Goal: Find specific fact: Find specific fact

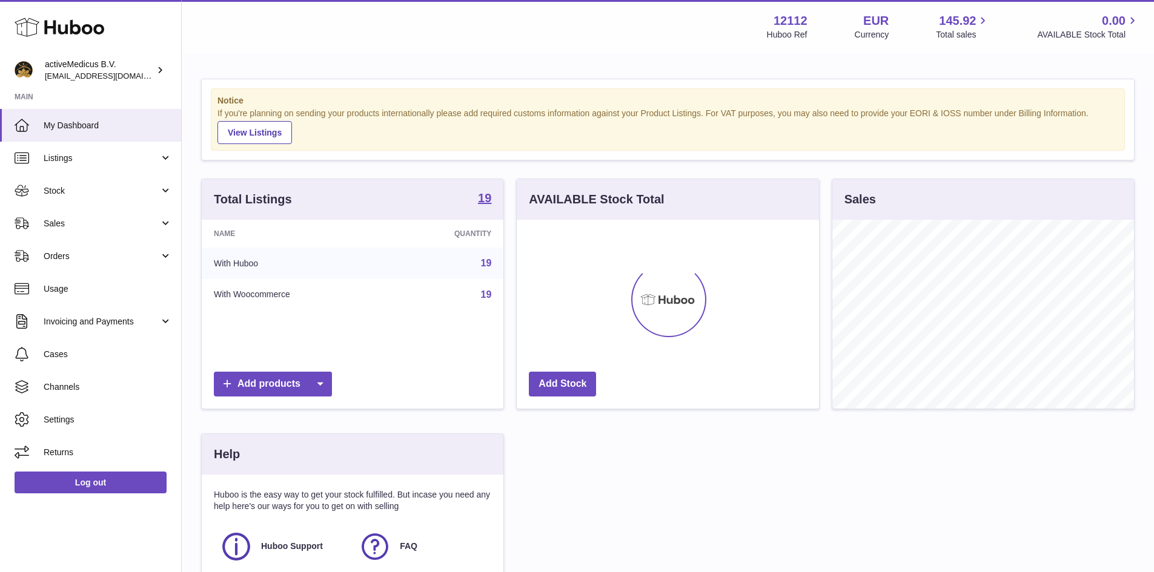
scroll to position [189, 302]
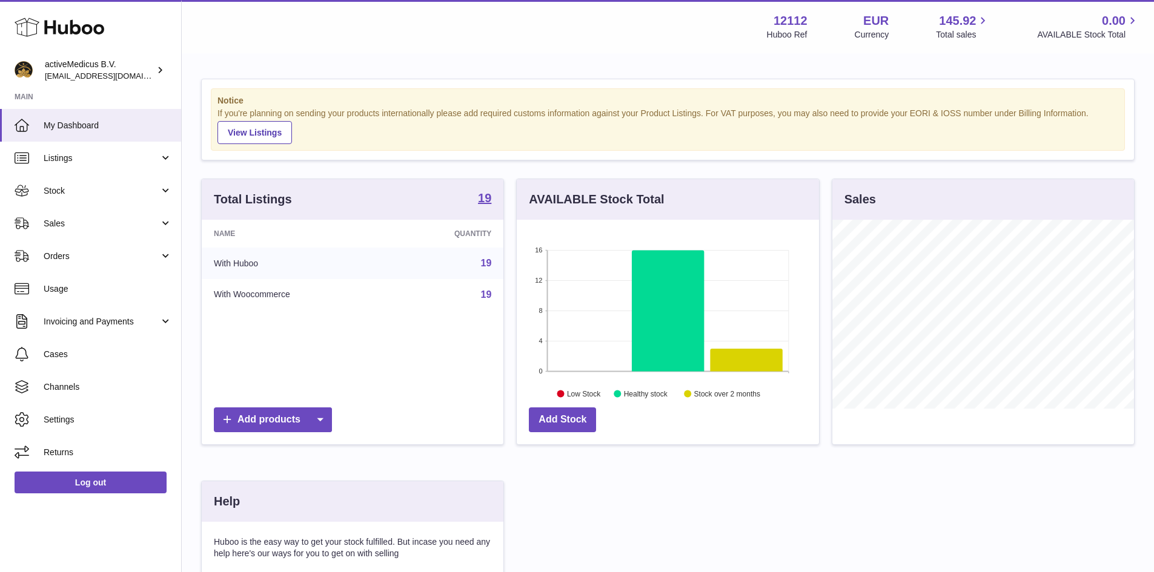
click at [486, 262] on link "19" at bounding box center [486, 263] width 11 height 10
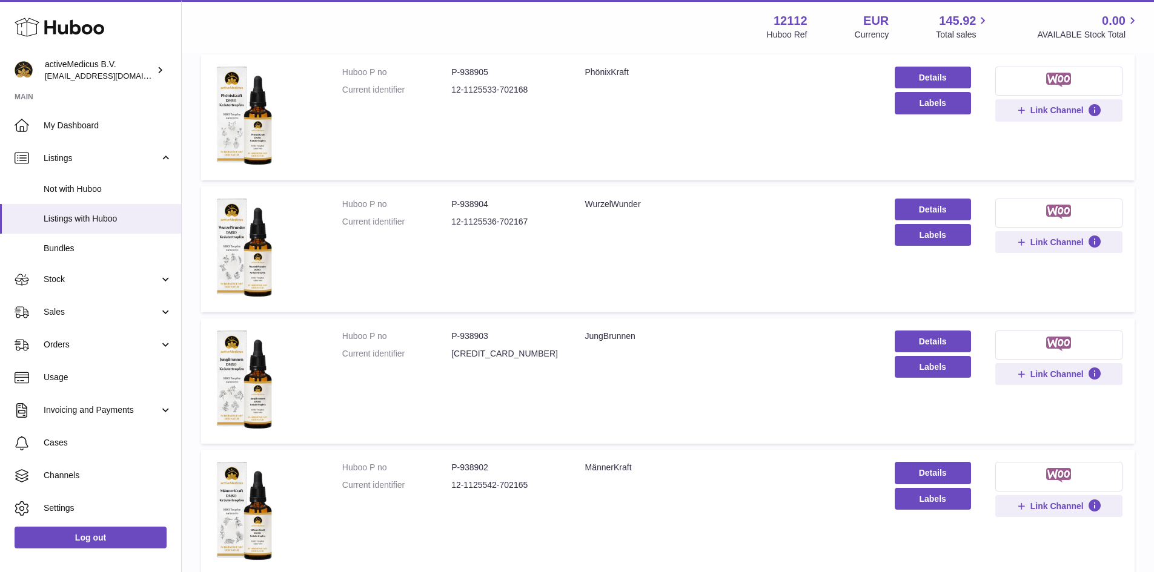
scroll to position [182, 0]
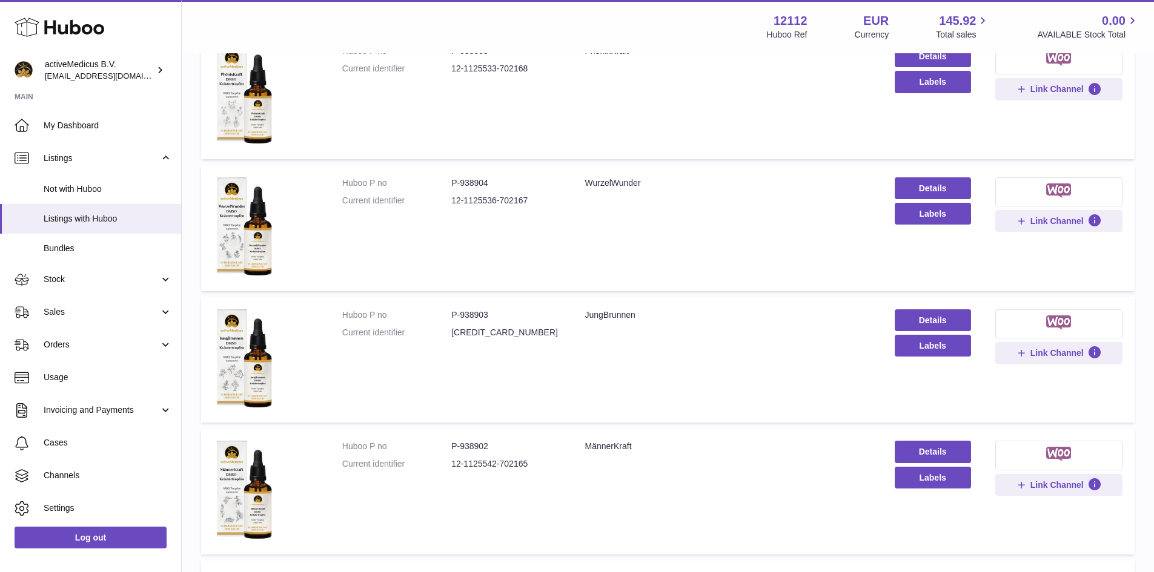
click at [474, 181] on dd "P-938904" at bounding box center [505, 183] width 109 height 12
copy dd "938904"
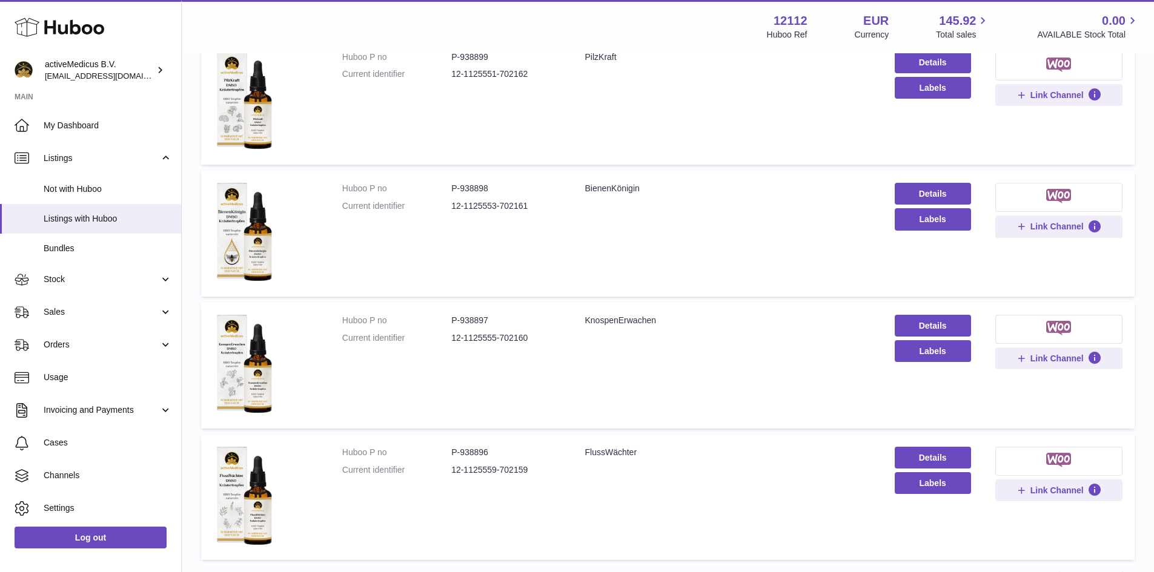
scroll to position [1088, 0]
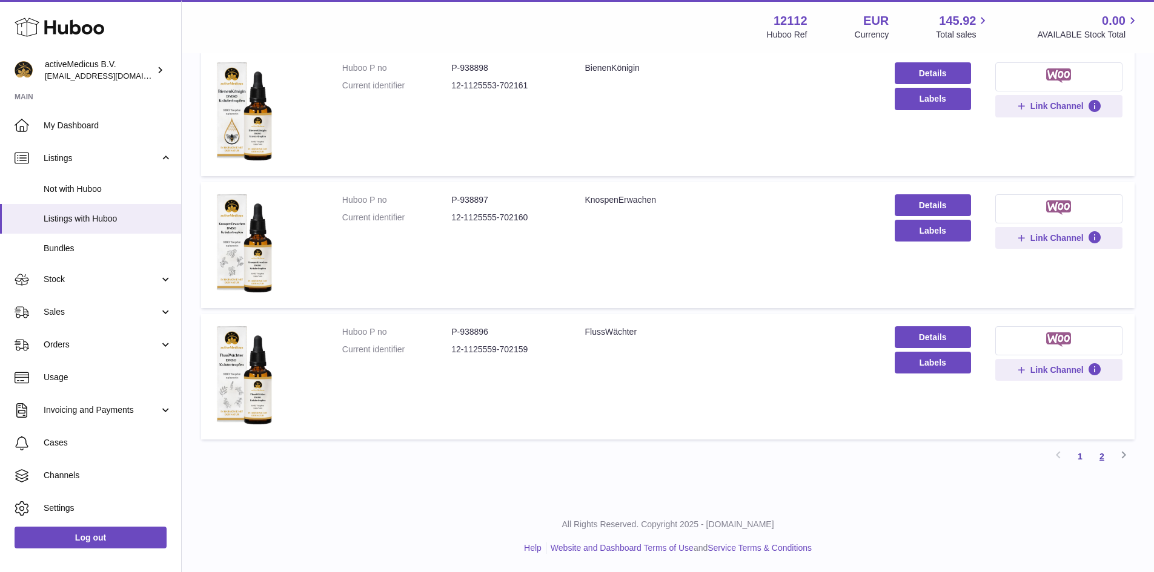
click at [1102, 457] on link "2" at bounding box center [1102, 457] width 22 height 22
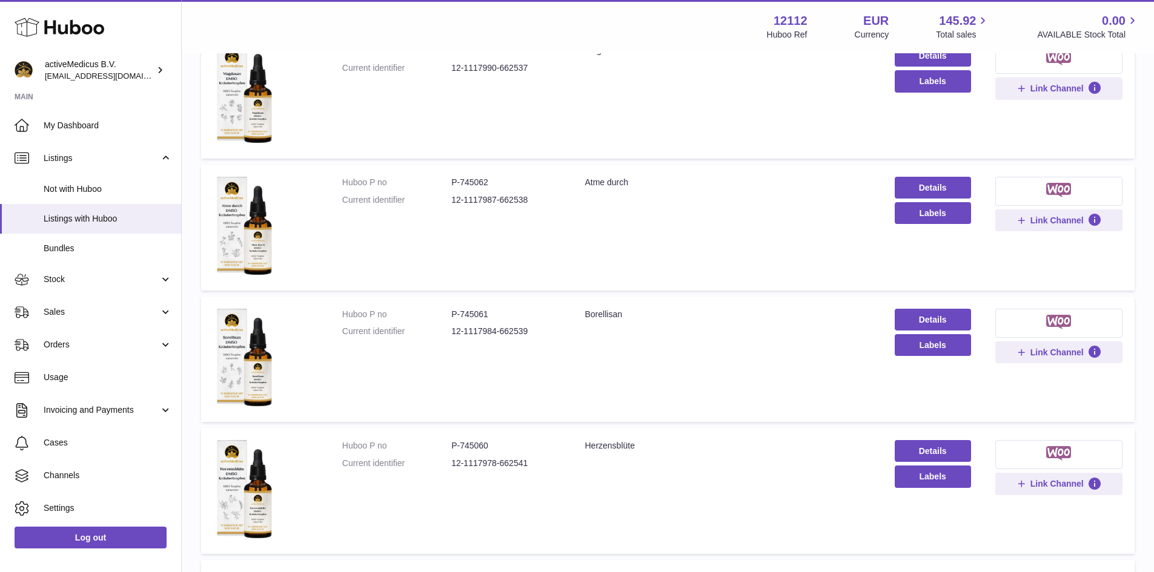
scroll to position [721, 0]
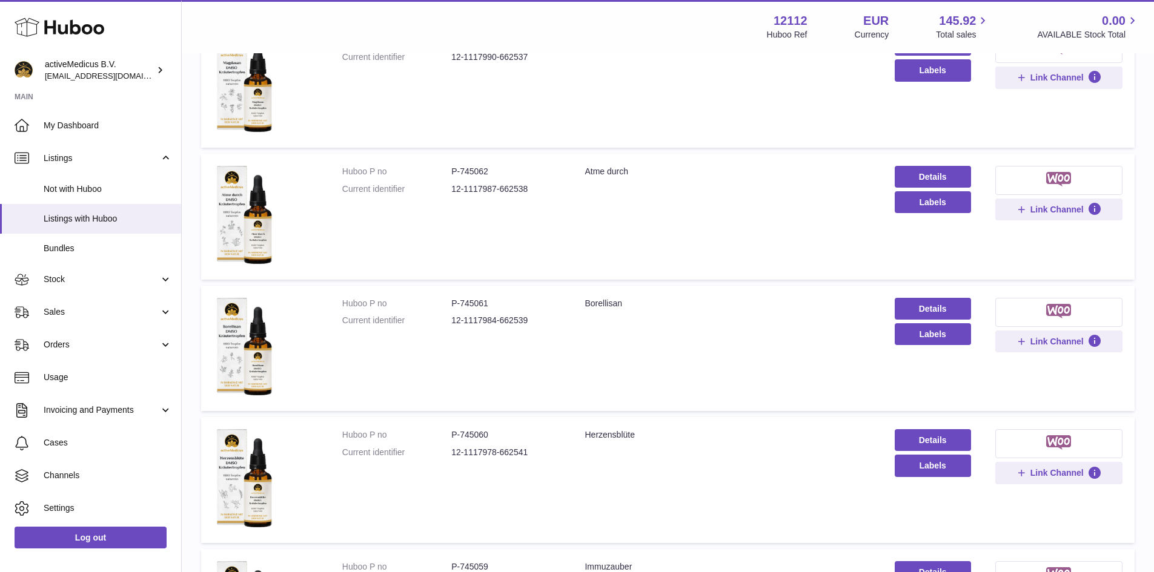
click at [478, 303] on dd "P-745061" at bounding box center [505, 304] width 109 height 12
copy dd "745061"
